Goal: Task Accomplishment & Management: Use online tool/utility

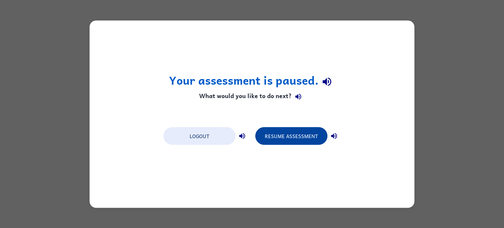
click at [284, 139] on button "Resume Assessment" at bounding box center [291, 136] width 72 height 18
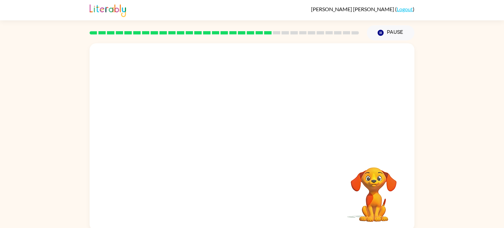
click at [377, 201] on video "Your browser must support playing .mp4 files to use Literably. Please try using…" at bounding box center [374, 190] width 66 height 66
click at [186, 101] on video "Your browser must support playing .mp4 files to use Literably. Please try using…" at bounding box center [252, 98] width 325 height 110
click at [191, 134] on video "Your browser must support playing .mp4 files to use Literably. Please try using…" at bounding box center [252, 98] width 325 height 110
click at [257, 143] on div at bounding box center [252, 140] width 42 height 24
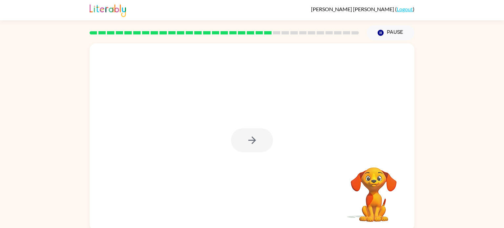
click at [257, 143] on div at bounding box center [252, 140] width 42 height 24
click at [257, 143] on icon "button" at bounding box center [251, 140] width 11 height 11
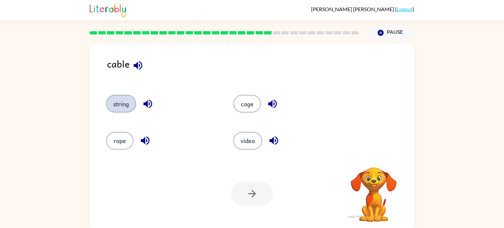
click at [121, 103] on button "string" at bounding box center [121, 104] width 30 height 18
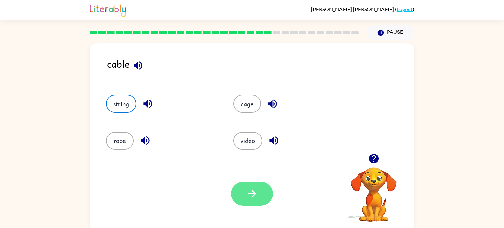
click at [258, 200] on button "button" at bounding box center [252, 194] width 42 height 24
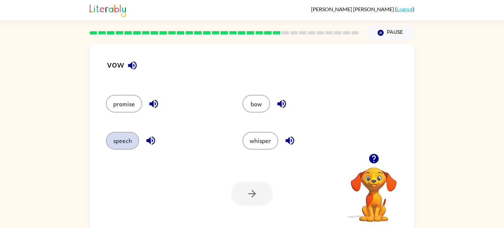
click at [121, 138] on button "speech" at bounding box center [122, 141] width 33 height 18
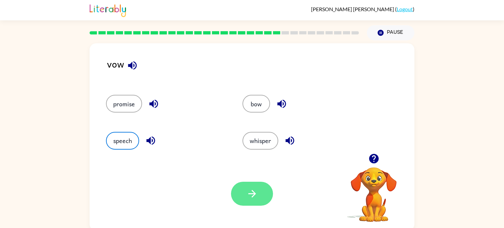
click at [242, 192] on button "button" at bounding box center [252, 194] width 42 height 24
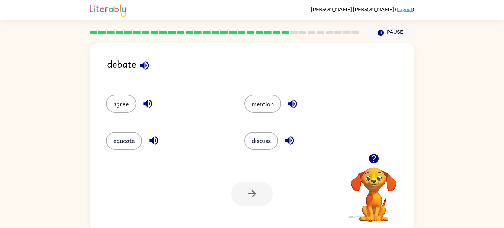
click at [155, 142] on icon "button" at bounding box center [153, 141] width 9 height 9
click at [127, 102] on button "agree" at bounding box center [121, 104] width 30 height 18
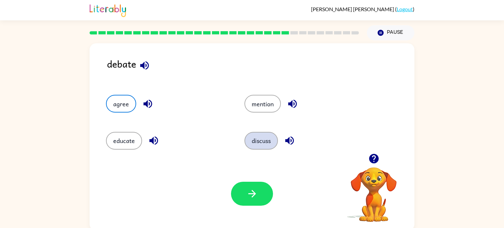
click at [261, 136] on button "discuss" at bounding box center [260, 141] width 33 height 18
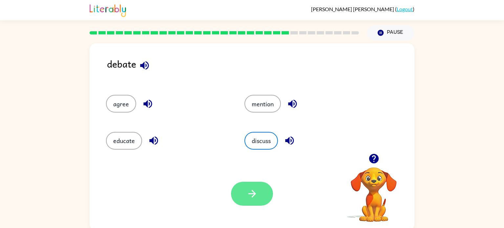
click at [250, 195] on icon "button" at bounding box center [251, 193] width 11 height 11
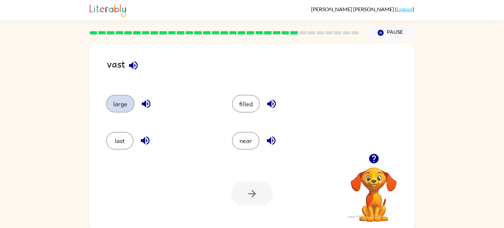
click at [118, 107] on button "large" at bounding box center [120, 104] width 29 height 18
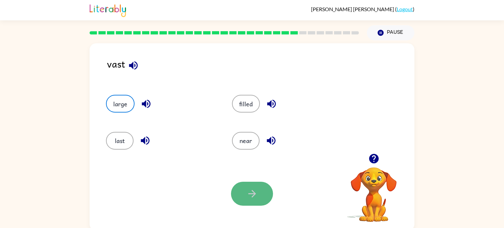
click at [261, 204] on button "button" at bounding box center [252, 194] width 42 height 24
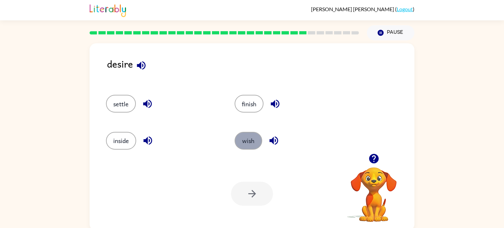
click at [257, 141] on button "wish" at bounding box center [249, 141] width 28 height 18
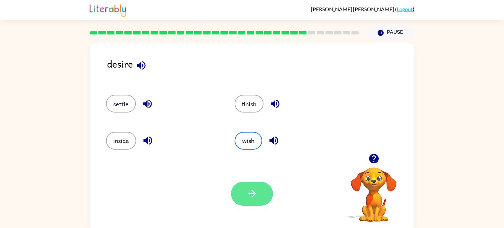
click at [258, 198] on icon "button" at bounding box center [251, 193] width 11 height 11
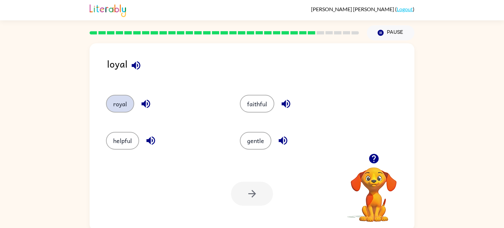
click at [122, 107] on button "royal" at bounding box center [120, 104] width 28 height 18
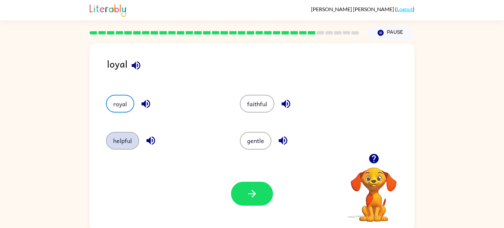
click at [119, 141] on button "helpful" at bounding box center [122, 141] width 33 height 18
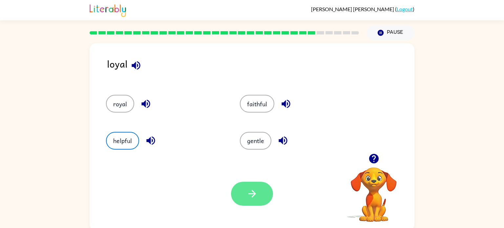
click at [254, 199] on icon "button" at bounding box center [251, 193] width 11 height 11
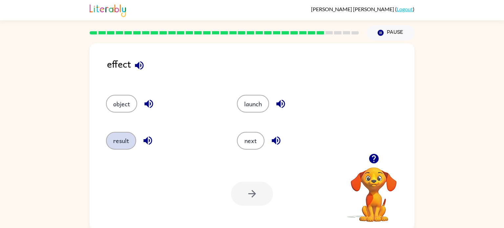
click at [127, 136] on button "result" at bounding box center [121, 141] width 30 height 18
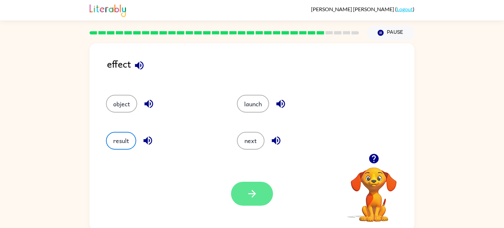
click at [239, 200] on button "button" at bounding box center [252, 194] width 42 height 24
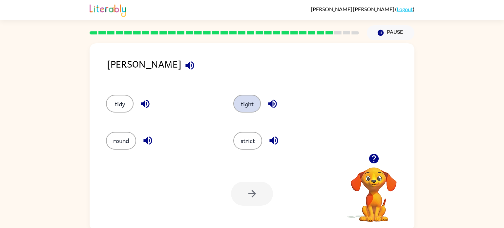
click at [249, 105] on button "tight" at bounding box center [247, 104] width 28 height 18
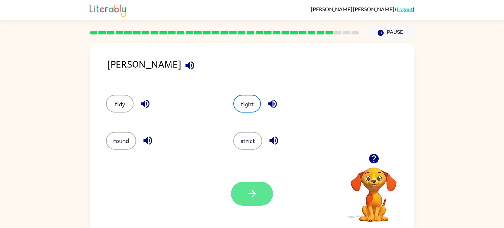
click at [262, 191] on button "button" at bounding box center [252, 194] width 42 height 24
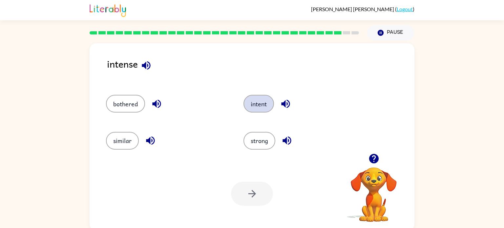
click at [259, 99] on button "intent" at bounding box center [259, 104] width 31 height 18
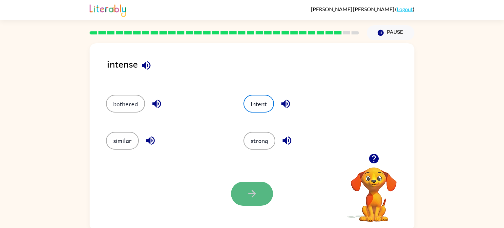
click at [251, 184] on button "button" at bounding box center [252, 194] width 42 height 24
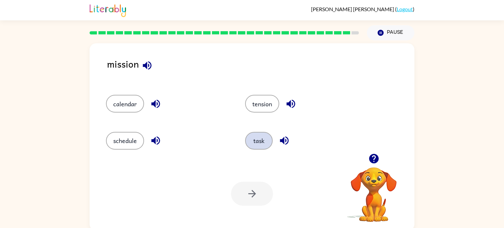
click at [258, 135] on button "task" at bounding box center [259, 141] width 28 height 18
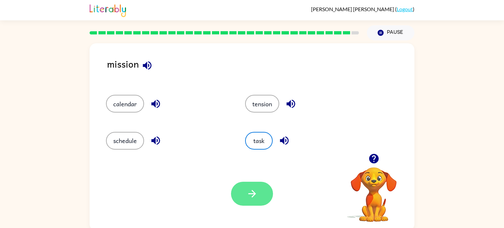
click at [253, 192] on icon "button" at bounding box center [252, 194] width 8 height 8
